Goal: Information Seeking & Learning: Understand process/instructions

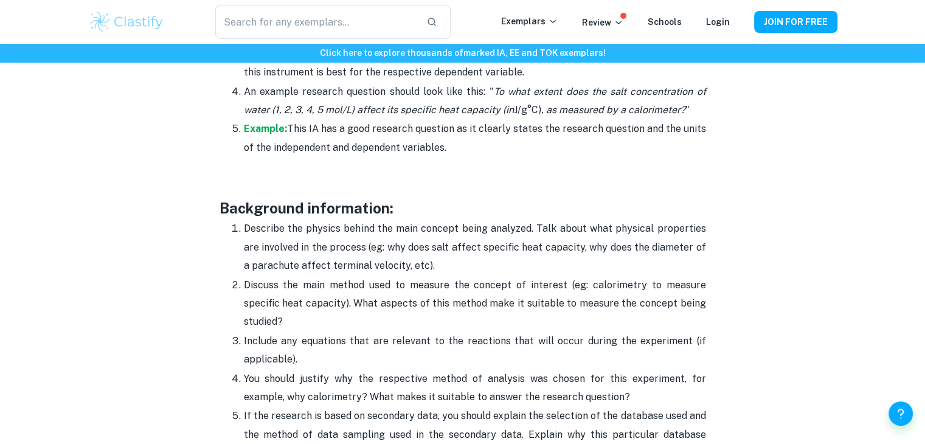
scroll to position [1170, 0]
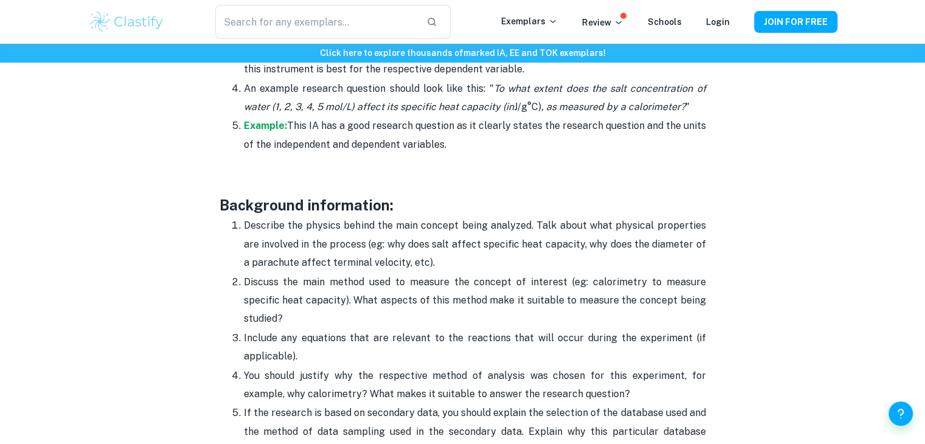
click at [401, 189] on h3 at bounding box center [463, 183] width 486 height 22
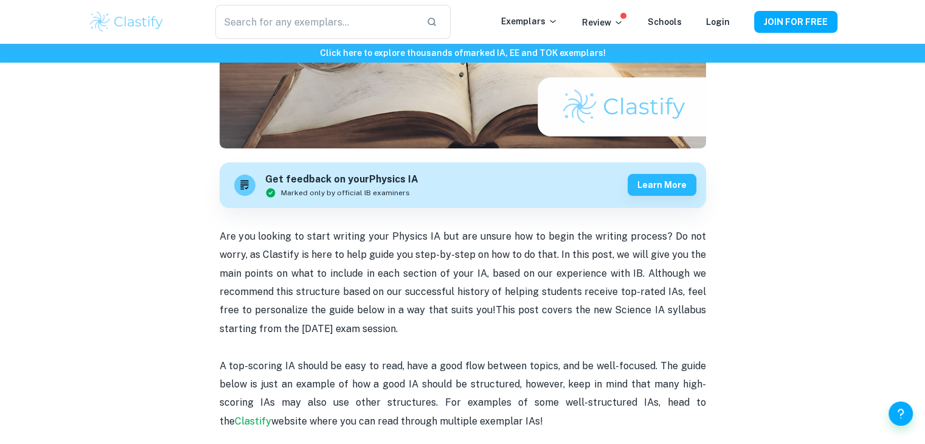
scroll to position [270, 0]
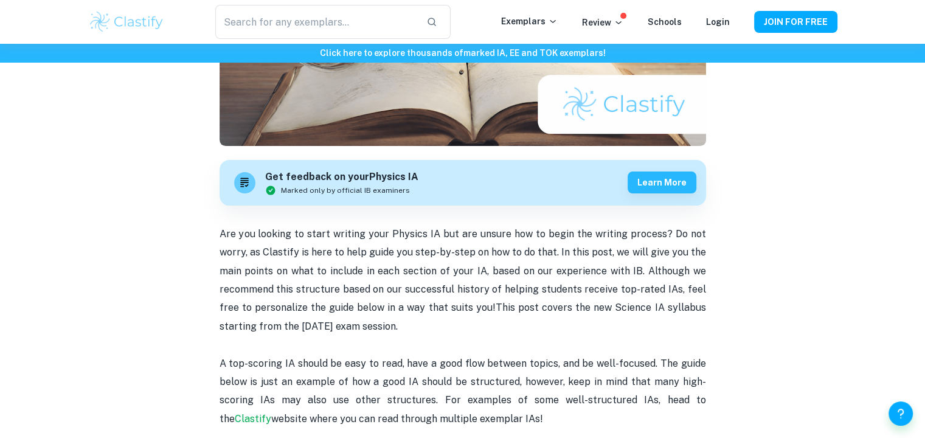
click at [401, 189] on span "Marked only by official IB examiners" at bounding box center [345, 190] width 129 height 11
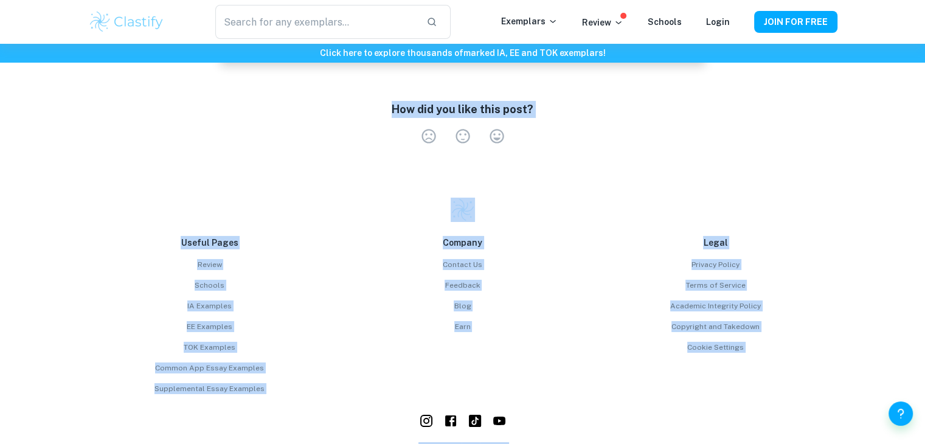
scroll to position [4179, 0]
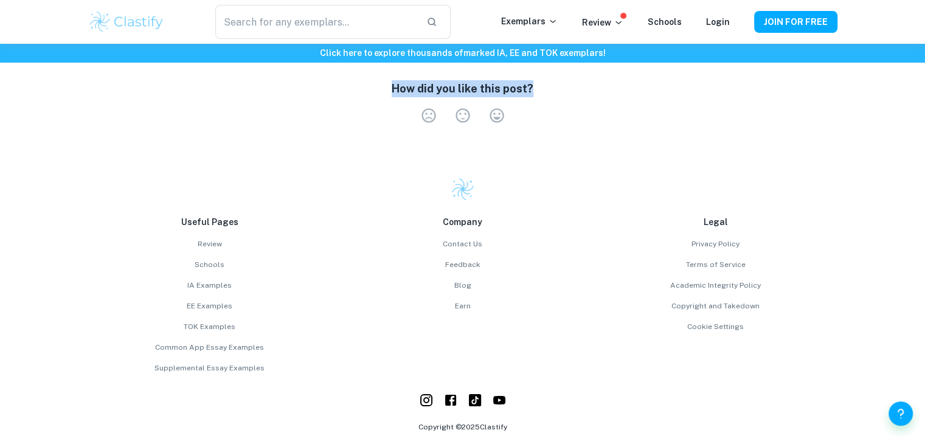
drag, startPoint x: 199, startPoint y: 238, endPoint x: 584, endPoint y: 88, distance: 412.6
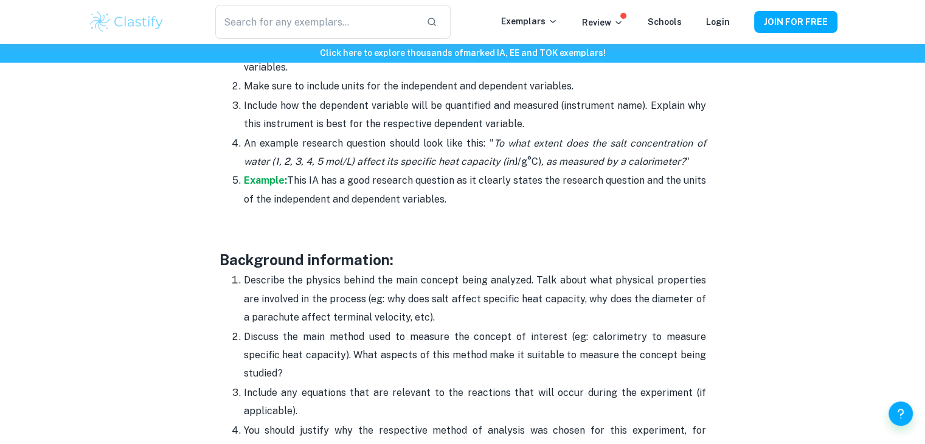
scroll to position [601, 0]
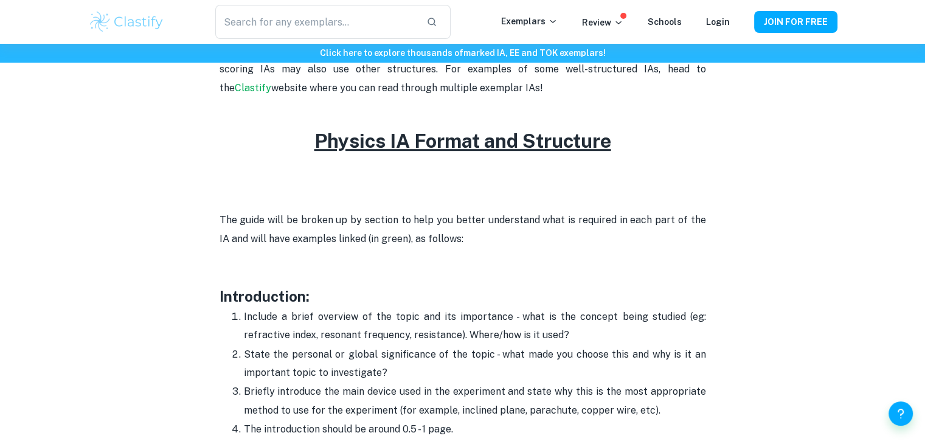
drag, startPoint x: 486, startPoint y: 254, endPoint x: 187, endPoint y: 141, distance: 320.4
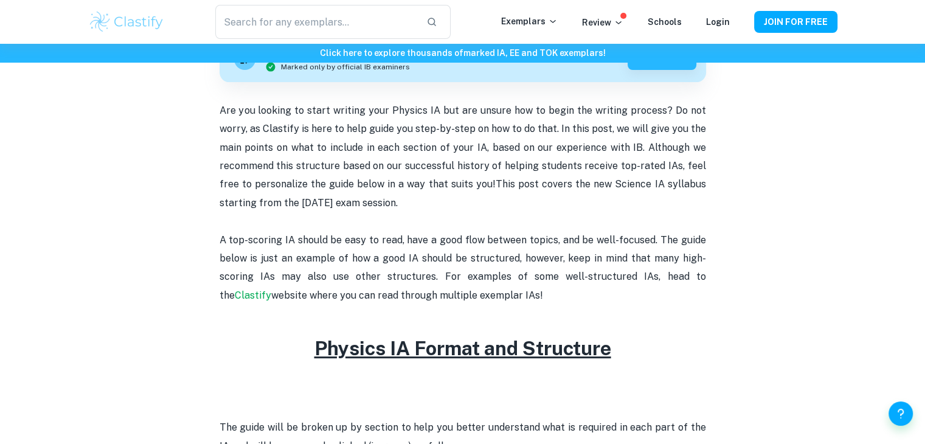
scroll to position [392, 0]
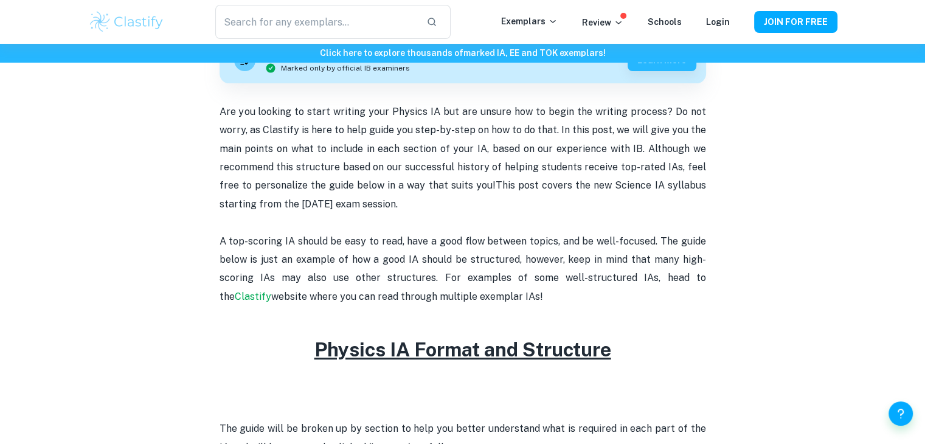
copy div "Loremip DO Sitame con Adipiscin Eli seddo eius te incidi ut la etdolor ma aliq …"
